Goal: Task Accomplishment & Management: Use online tool/utility

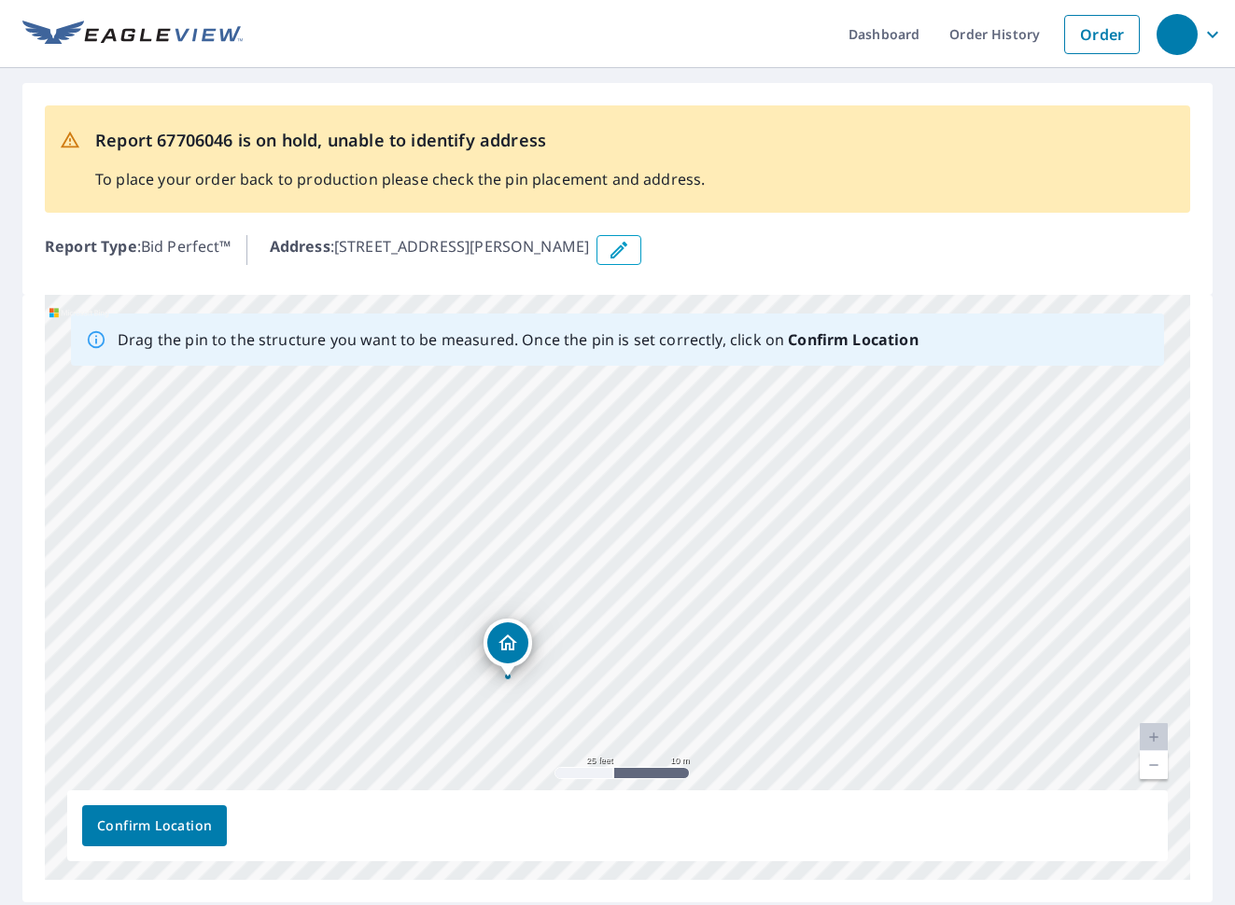
drag, startPoint x: 529, startPoint y: 502, endPoint x: 419, endPoint y: 594, distance: 143.7
click at [419, 594] on div "3830 Maxson Rd El Monte, CA 91732" at bounding box center [617, 587] width 1145 height 585
click at [1152, 761] on link "Current Level 20, Zoom Out" at bounding box center [1153, 765] width 28 height 28
click at [639, 645] on div "3830 Maxson Rd El Monte, CA 91732" at bounding box center [617, 587] width 1145 height 585
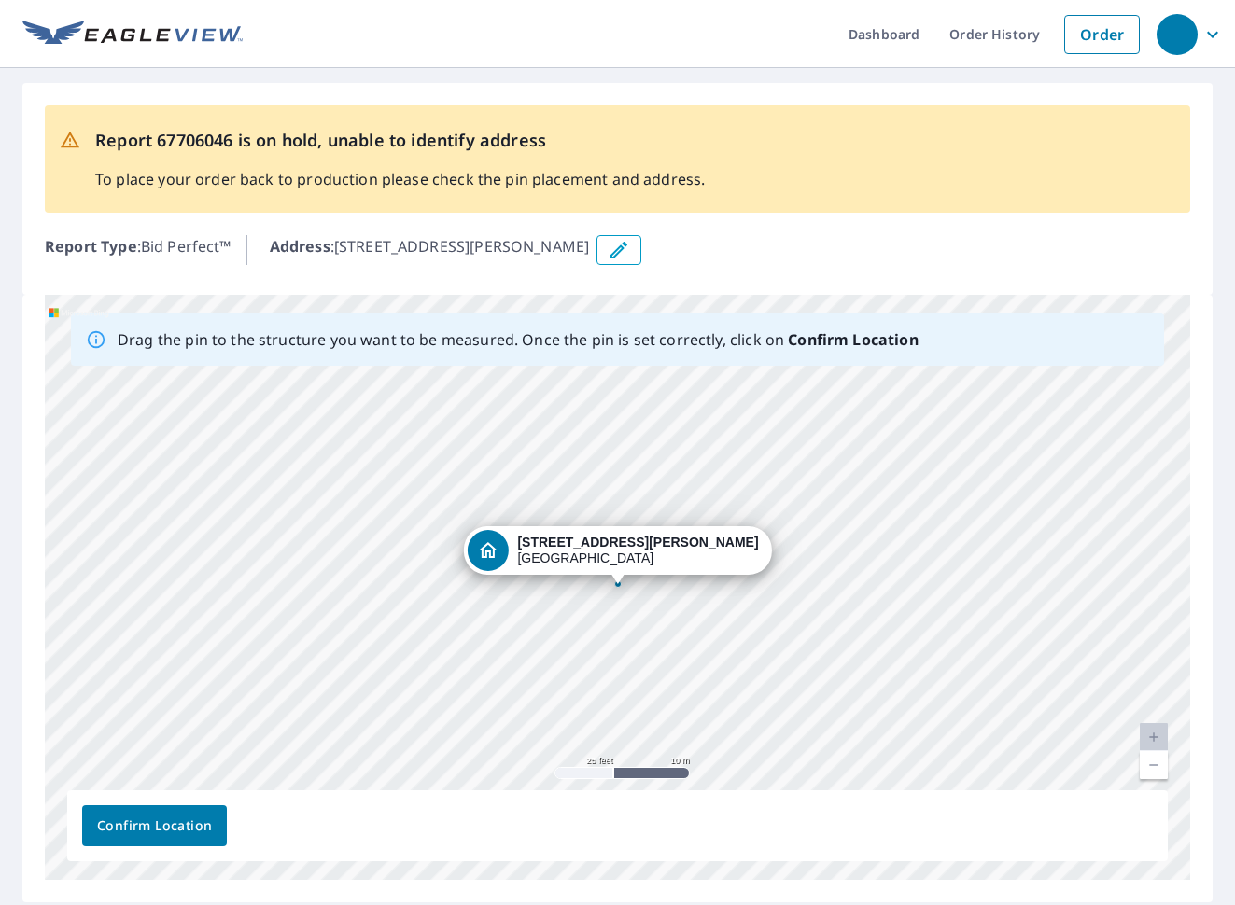
click at [855, 637] on div "3830 Maxson Rd El Monte, CA 91732" at bounding box center [617, 587] width 1145 height 585
click at [1158, 764] on link "Current Level 20, Zoom Out" at bounding box center [1153, 765] width 28 height 28
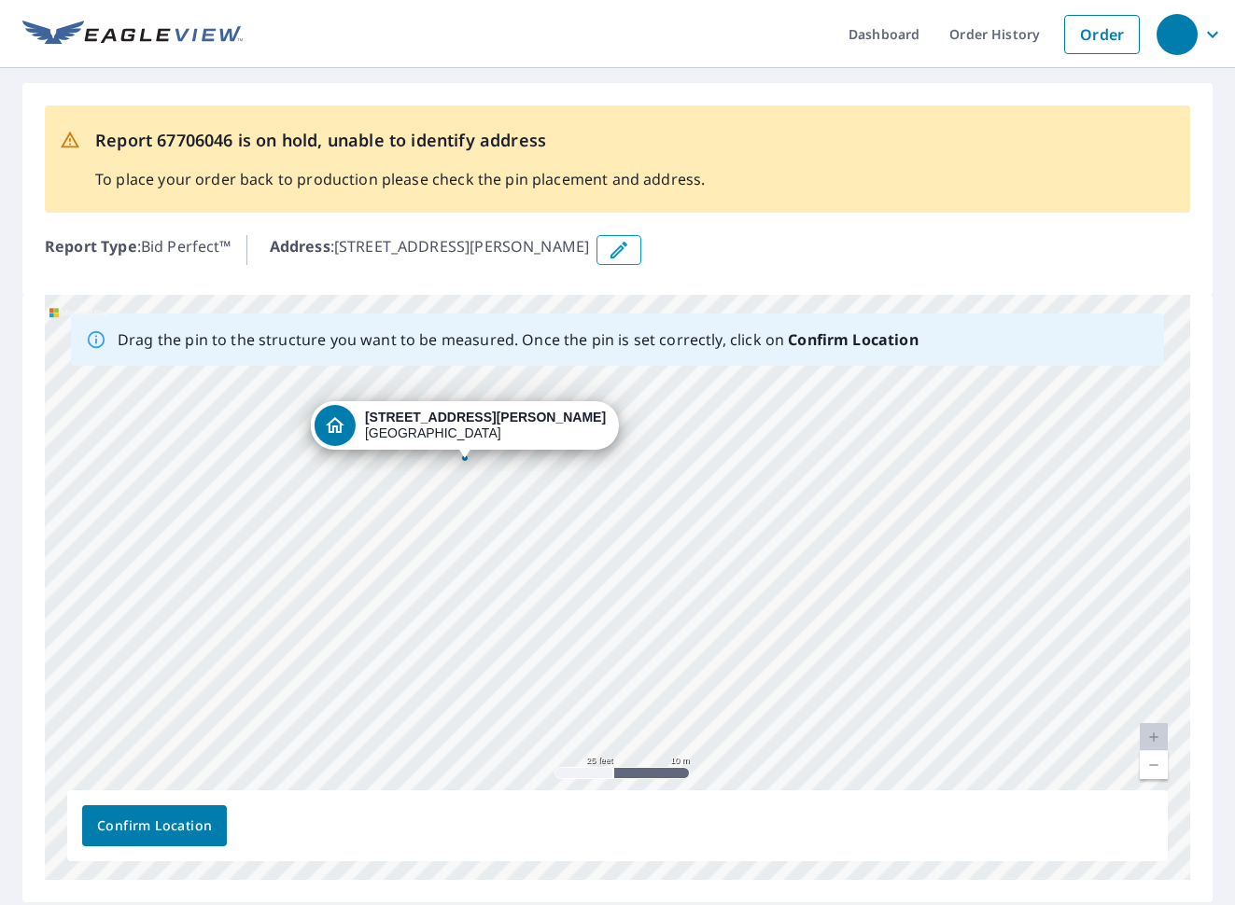
click at [770, 713] on div "3830 Maxson Rd El Monte, CA 91732" at bounding box center [617, 587] width 1145 height 585
click at [466, 495] on div "3830 Maxson Rd El Monte, CA 91732" at bounding box center [617, 587] width 1145 height 585
click at [464, 460] on div at bounding box center [464, 457] width 7 height 7
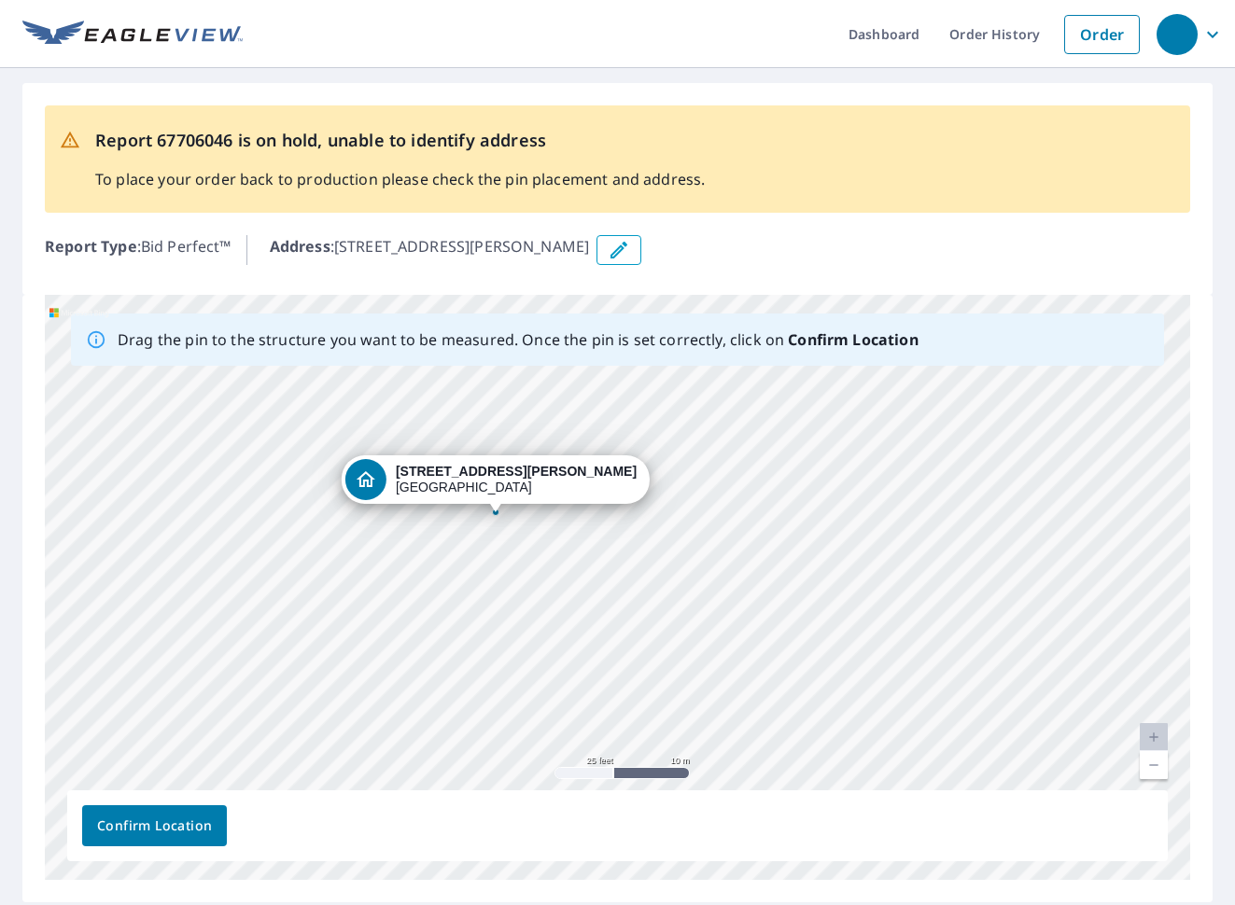
drag, startPoint x: 464, startPoint y: 460, endPoint x: 495, endPoint y: 514, distance: 62.3
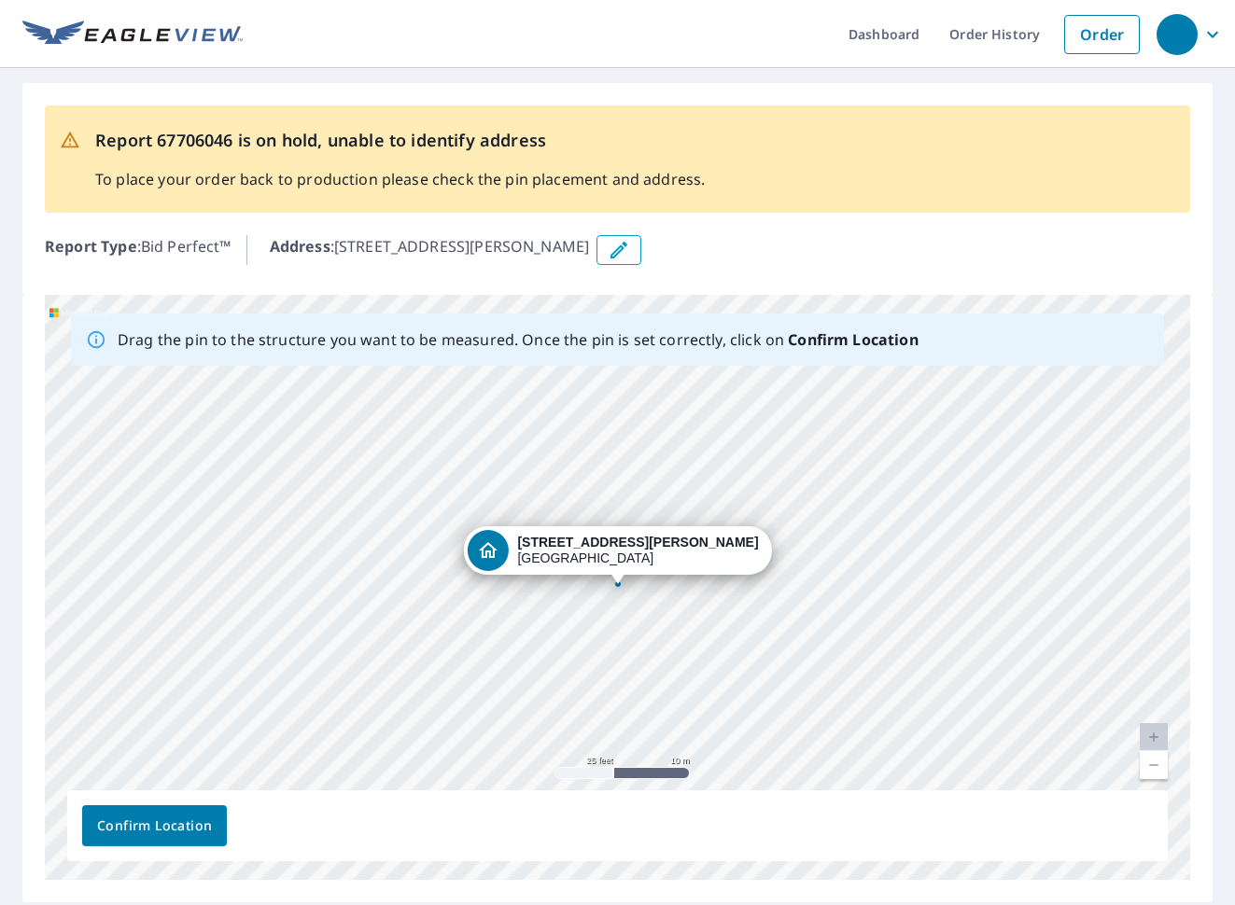
click at [147, 829] on span "Confirm Location" at bounding box center [154, 826] width 115 height 23
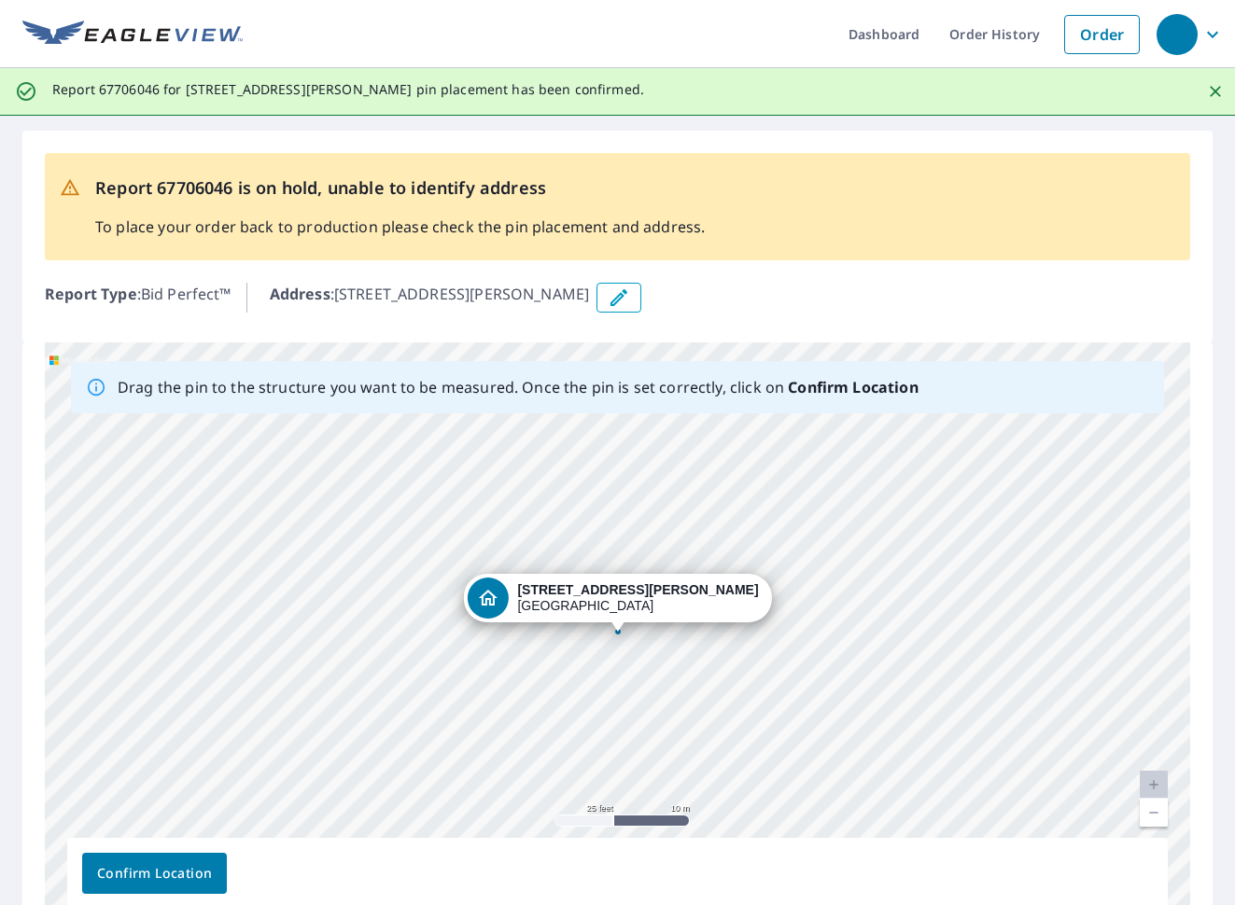
click at [182, 874] on span "Confirm Location" at bounding box center [154, 873] width 115 height 23
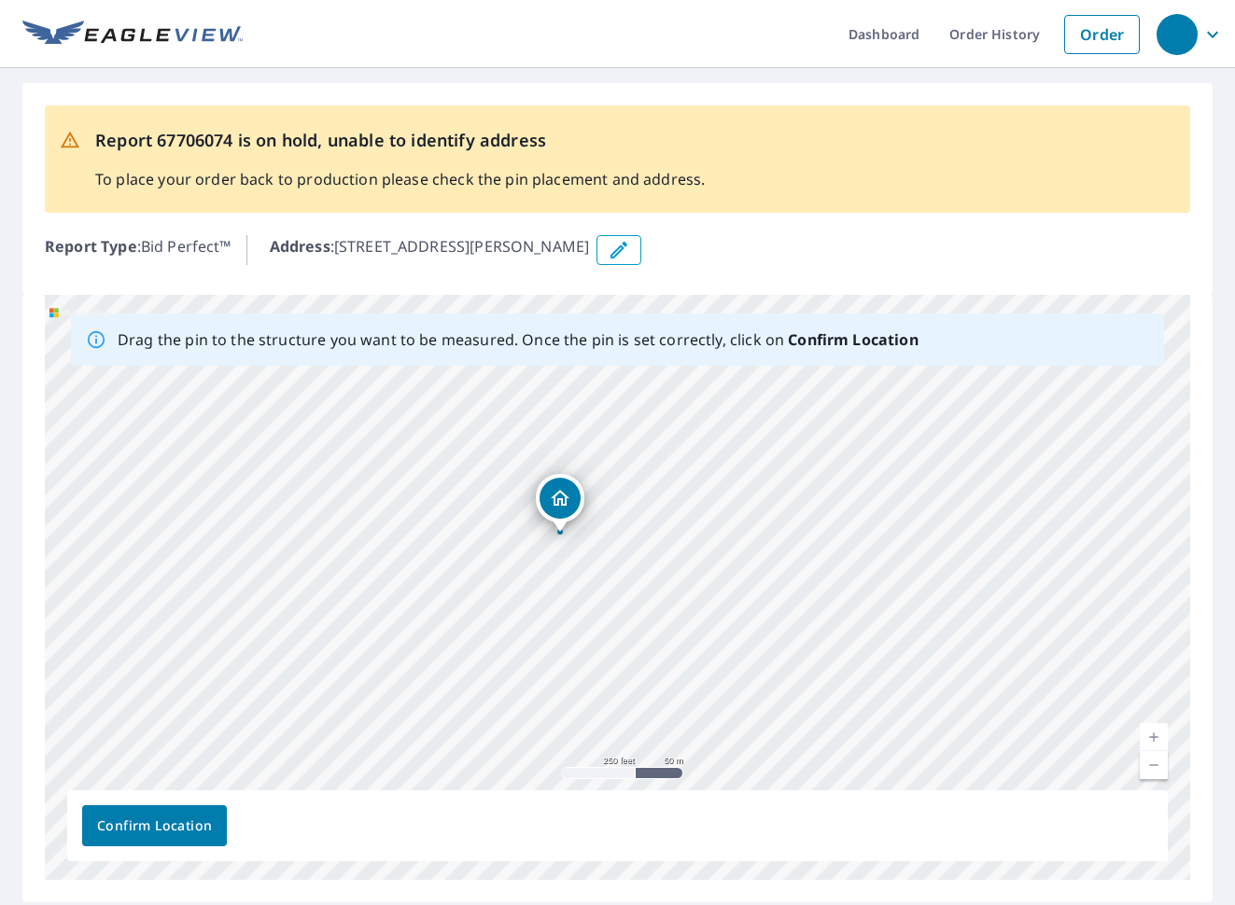
click at [1146, 734] on link "Current Level 17, Zoom In" at bounding box center [1153, 737] width 28 height 28
click at [1146, 734] on link "Current Level 17.69484011849353, Zoom In" at bounding box center [1153, 737] width 28 height 28
click at [1158, 768] on link "Current Level 20, Zoom Out" at bounding box center [1153, 765] width 28 height 28
drag, startPoint x: 567, startPoint y: 475, endPoint x: 538, endPoint y: 581, distance: 110.5
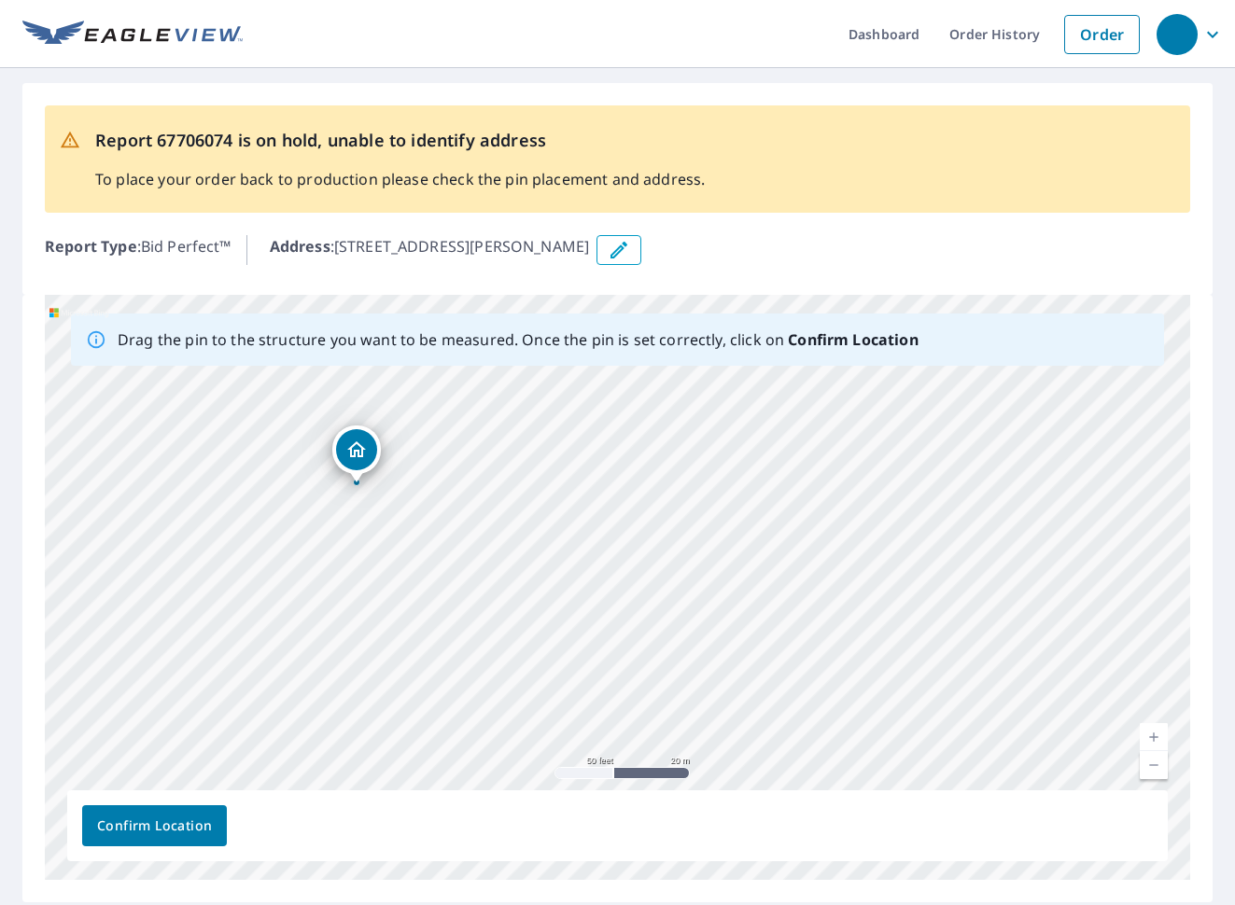
click at [538, 581] on div "[STREET_ADDRESS][PERSON_NAME]" at bounding box center [617, 587] width 1145 height 585
drag, startPoint x: 363, startPoint y: 448, endPoint x: 532, endPoint y: 628, distance: 246.9
click at [140, 823] on span "Confirm Location" at bounding box center [154, 826] width 115 height 23
drag, startPoint x: 656, startPoint y: 709, endPoint x: 593, endPoint y: 616, distance: 112.9
click at [593, 616] on div "3828 Maxson Rd El Monte, CA 91732" at bounding box center [617, 587] width 1145 height 585
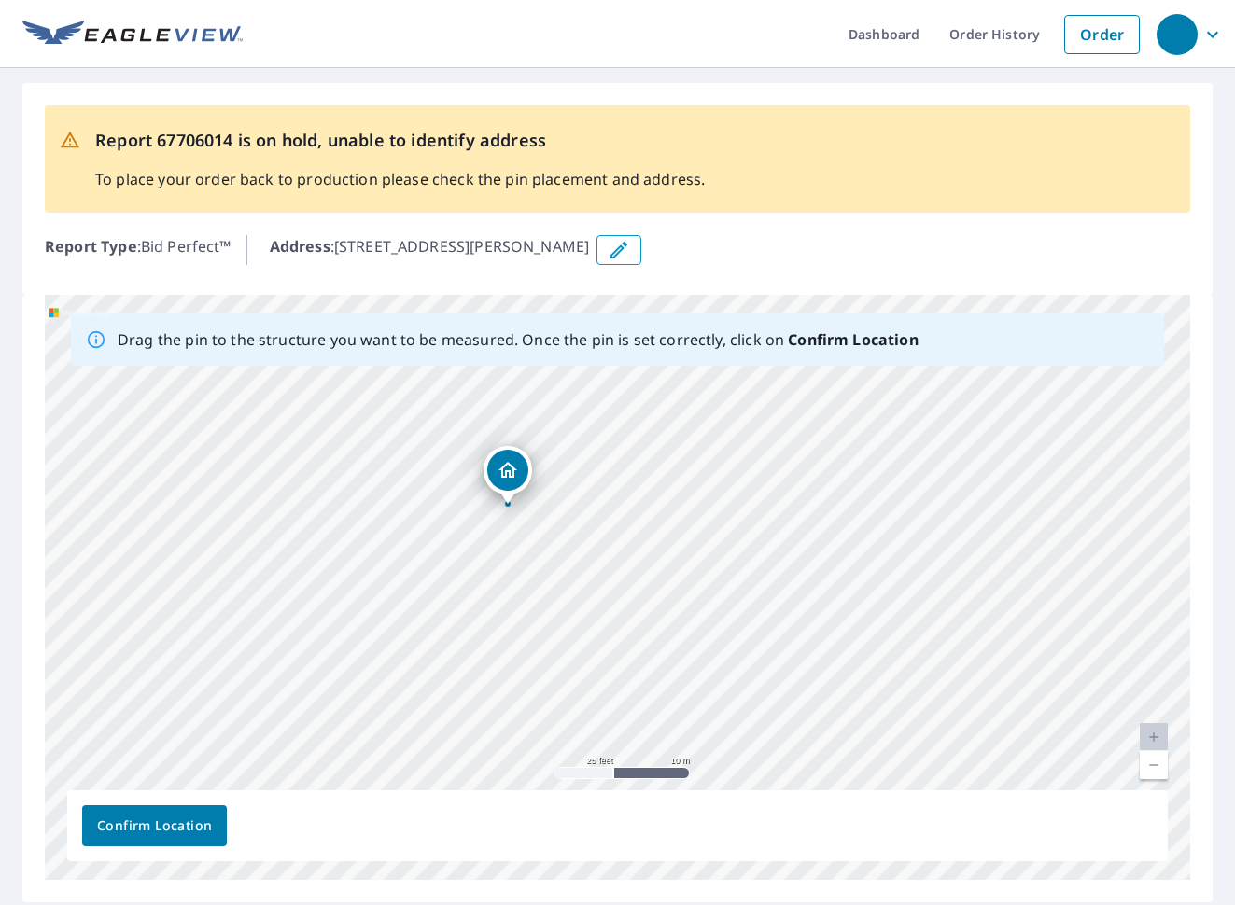
drag, startPoint x: 550, startPoint y: 449, endPoint x: 412, endPoint y: 313, distance: 194.0
click at [412, 313] on div "3828 Maxson Rd El Monte, CA 91732" at bounding box center [617, 587] width 1145 height 585
drag, startPoint x: 486, startPoint y: 419, endPoint x: 965, endPoint y: 591, distance: 508.6
click at [965, 591] on div "3828 Maxson Rd El Monte, CA 91732" at bounding box center [617, 587] width 1145 height 585
click at [110, 824] on span "Confirm Location" at bounding box center [154, 826] width 115 height 23
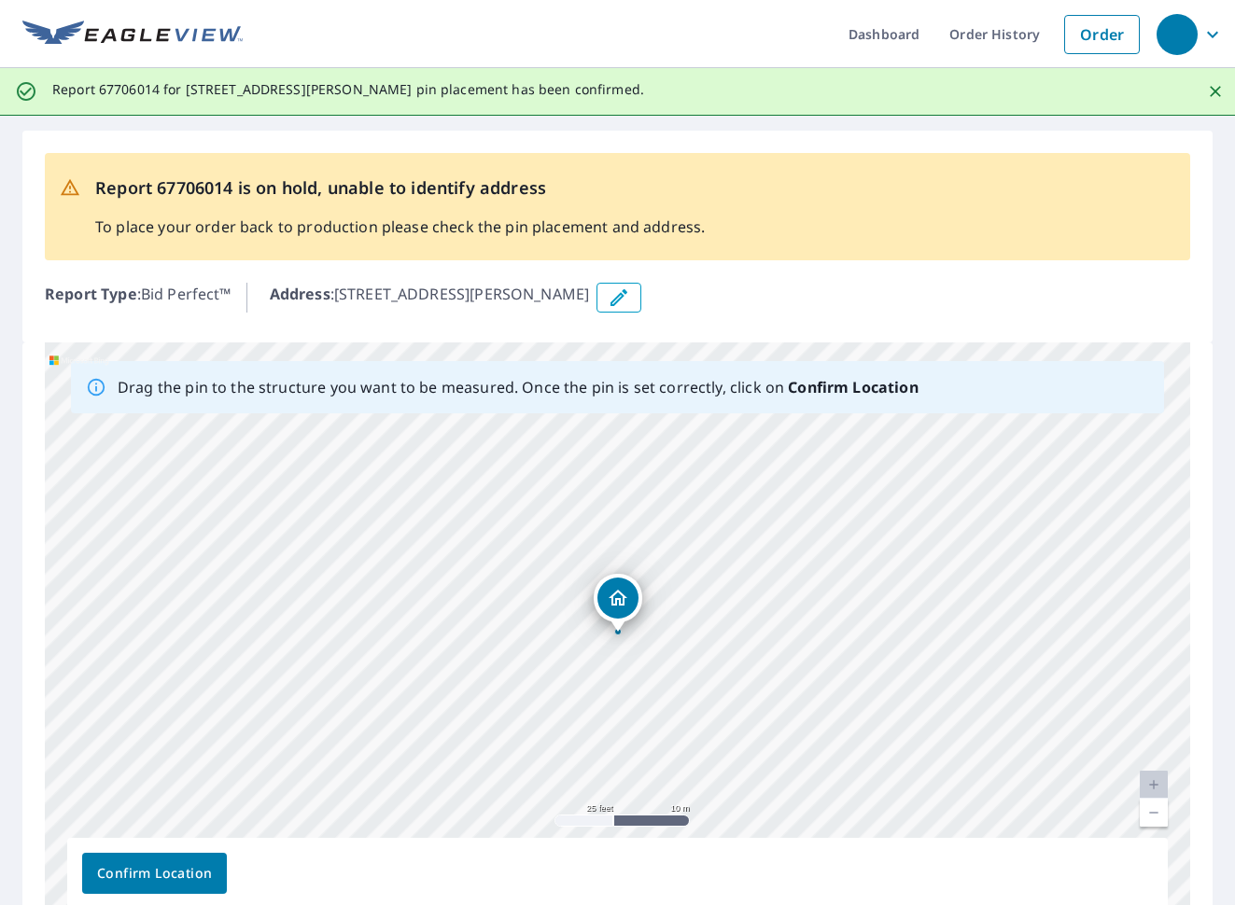
click at [470, 11] on ul "Dashboard Order History Order" at bounding box center [696, 34] width 906 height 68
